Goal: Check status: Check status

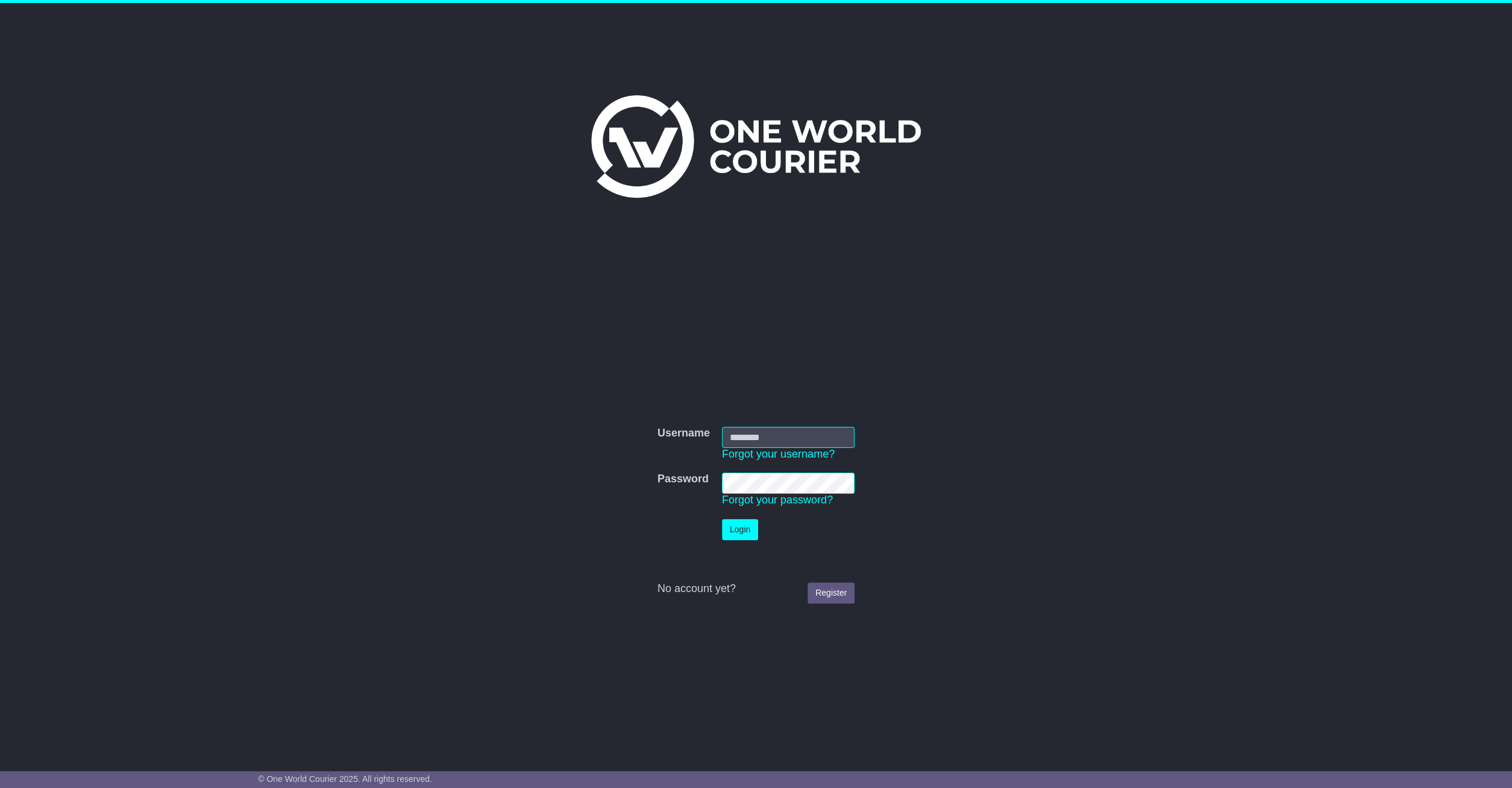
click at [741, 435] on input "Username" at bounding box center [788, 437] width 133 height 21
type input "**********"
click at [743, 519] on button "Login" at bounding box center [739, 529] width 36 height 21
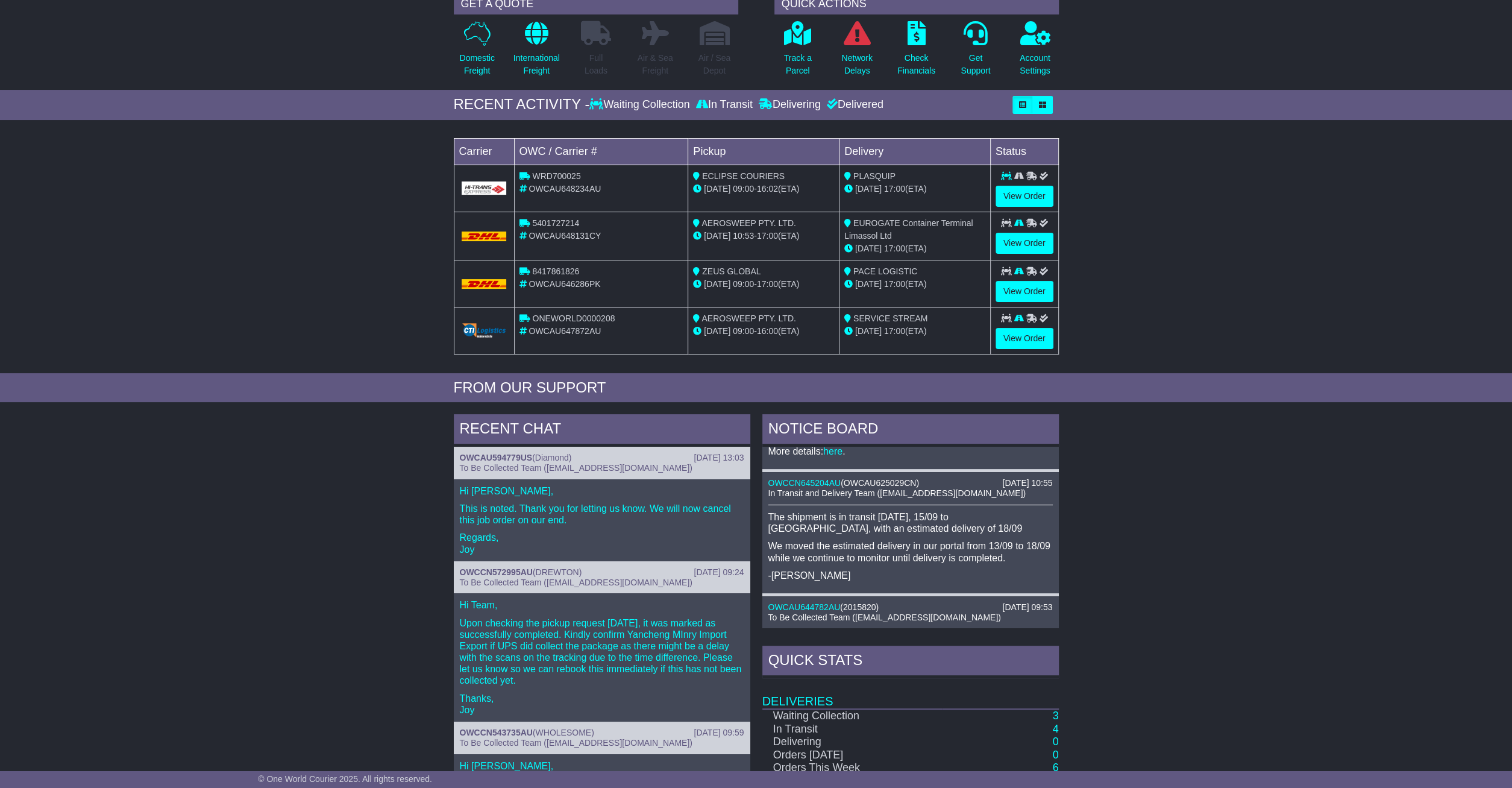
scroll to position [251, 0]
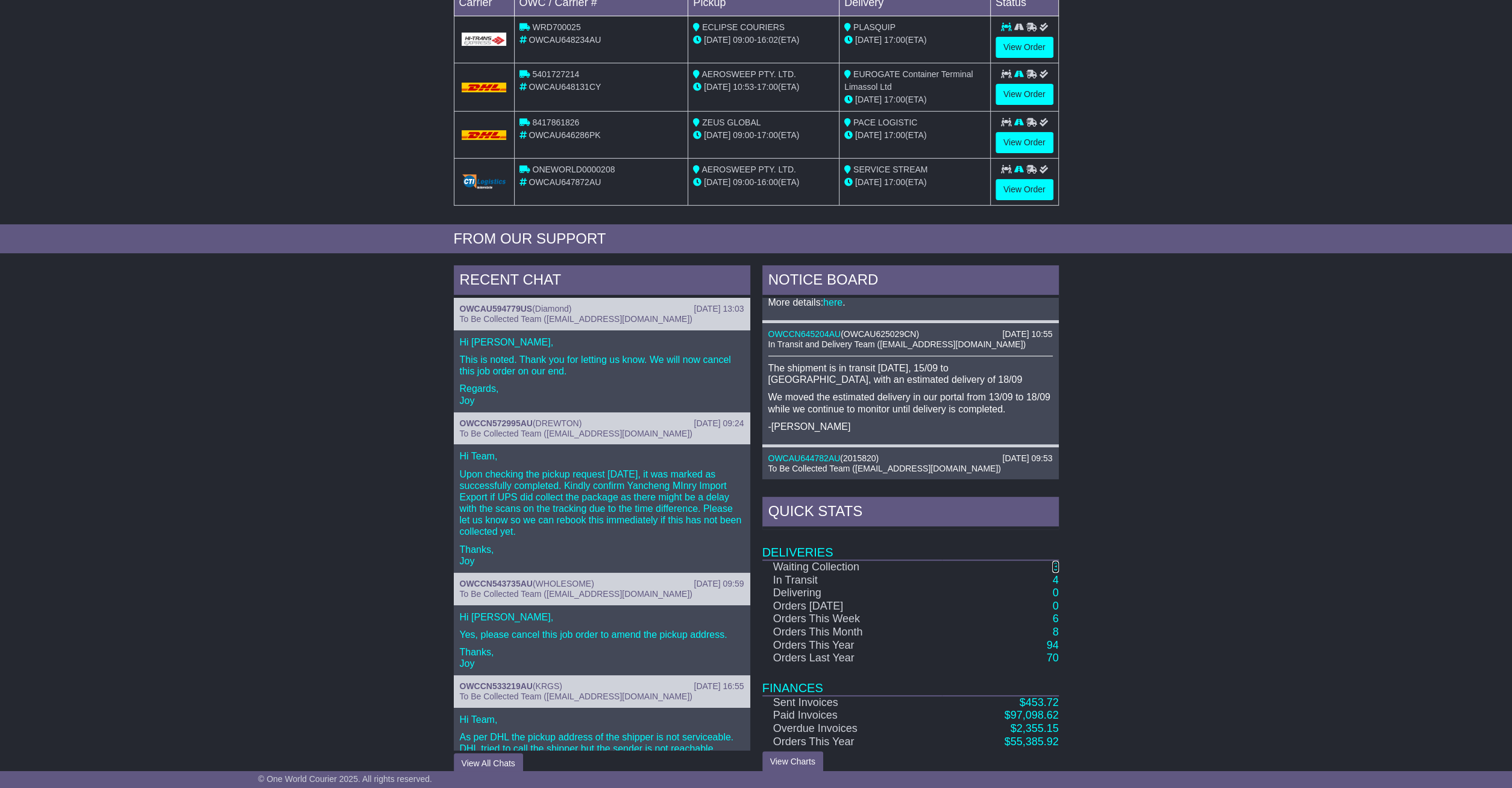
click at [1054, 564] on link "3" at bounding box center [1055, 567] width 6 height 12
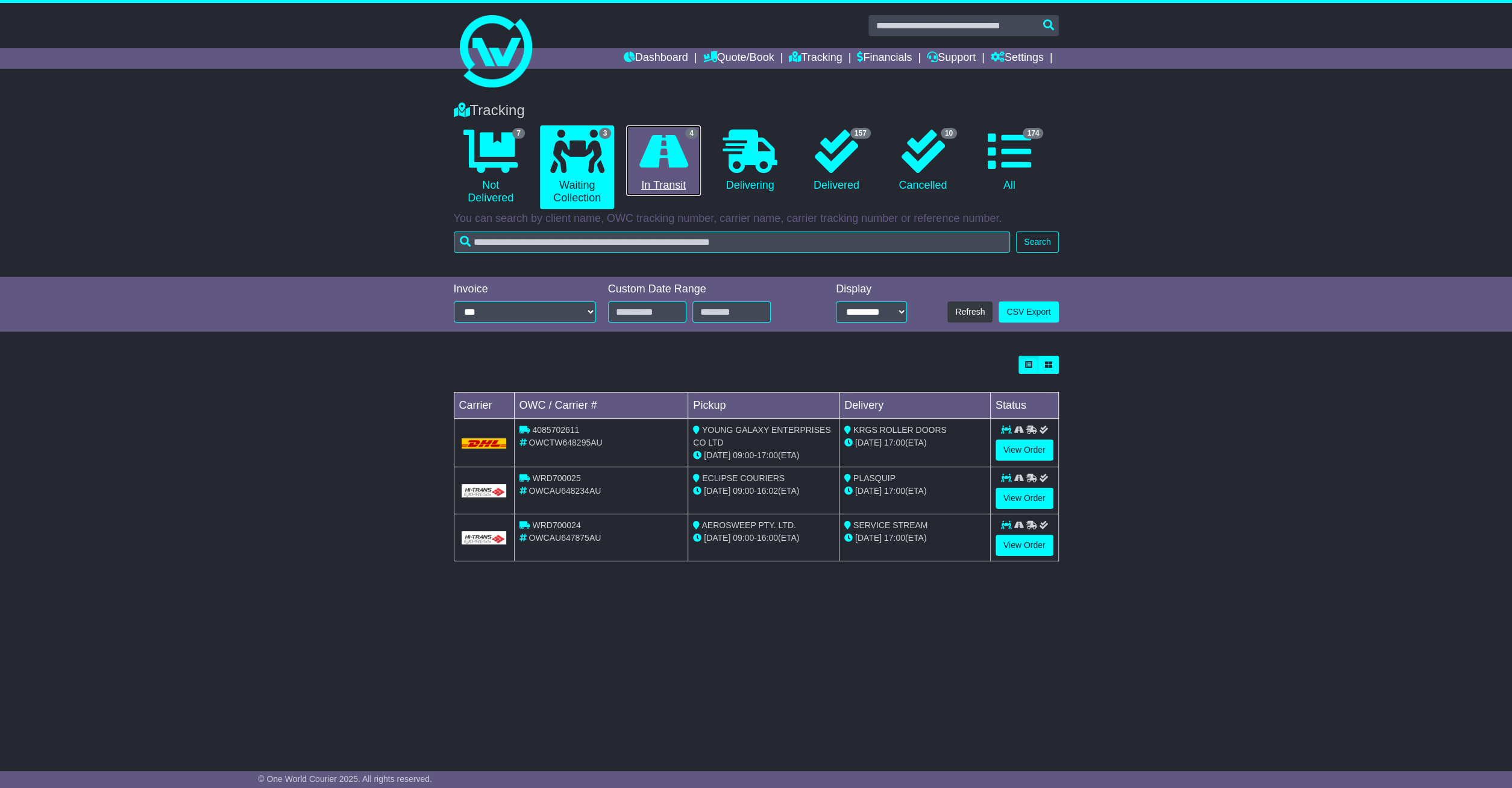
click at [645, 158] on icon at bounding box center [664, 151] width 49 height 43
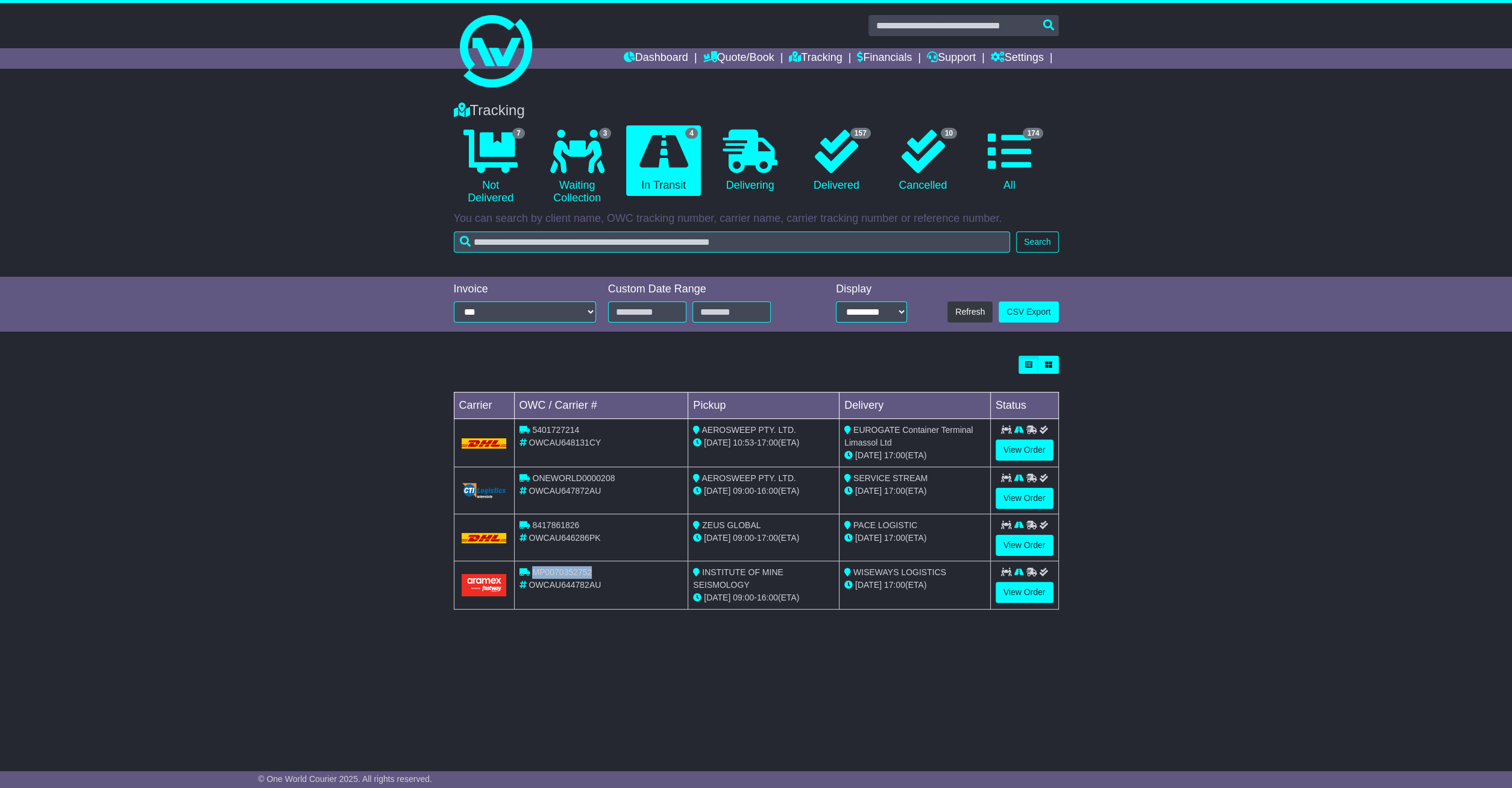
drag, startPoint x: 601, startPoint y: 572, endPoint x: 536, endPoint y: 574, distance: 65.0
click at [536, 574] on div "MP0070352752" at bounding box center [601, 572] width 164 height 13
copy span "MP0070352752"
